Goal: Task Accomplishment & Management: Manage account settings

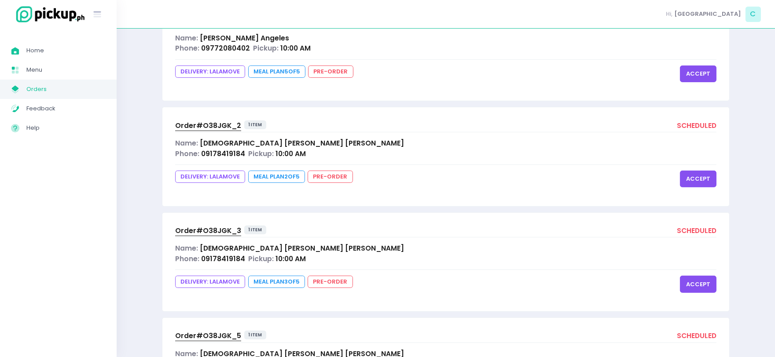
scroll to position [1391, 0]
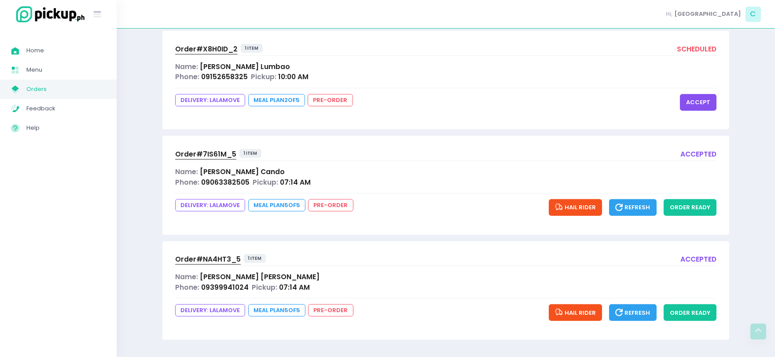
click at [228, 179] on span "09063382505" at bounding box center [225, 182] width 48 height 9
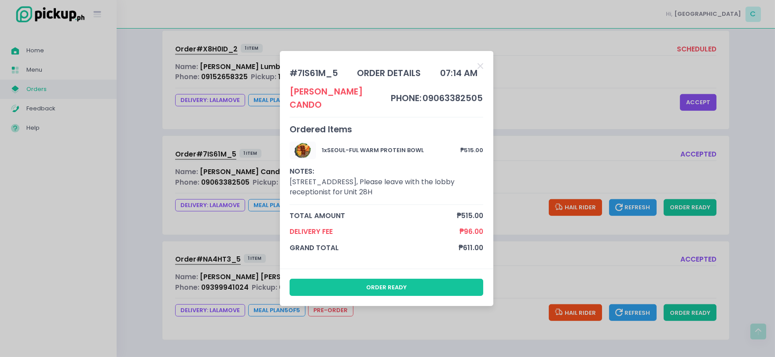
click at [341, 93] on div "[PERSON_NAME]" at bounding box center [340, 98] width 101 height 26
click at [326, 80] on div "# 7IS61M_5" at bounding box center [314, 73] width 48 height 13
copy div "7IS61M_5"
click at [213, 232] on div "# 7IS61M_5 order details 07:14 AM [PERSON_NAME] phone: 09063382505 Ordered Item…" at bounding box center [387, 178] width 775 height 357
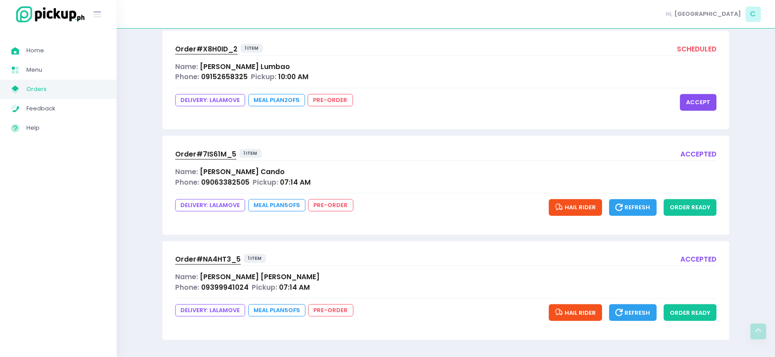
click at [244, 276] on span "[PERSON_NAME]" at bounding box center [260, 276] width 120 height 9
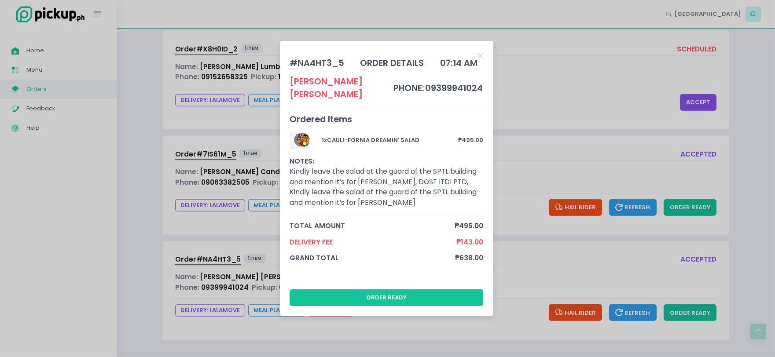
click at [319, 70] on div "# NA4HT3_5" at bounding box center [317, 63] width 55 height 13
copy div "NA4HT3_5"
